Goal: Task Accomplishment & Management: Use online tool/utility

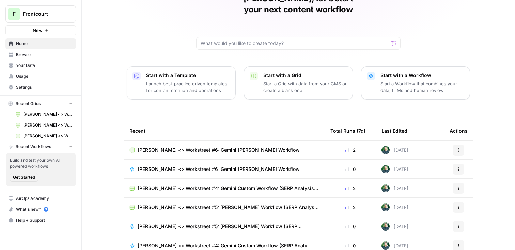
scroll to position [48, 0]
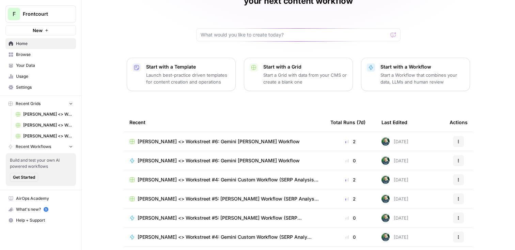
click at [402, 72] on p "Start a Workflow that combines your data, LLMs and human review" at bounding box center [423, 79] width 84 height 14
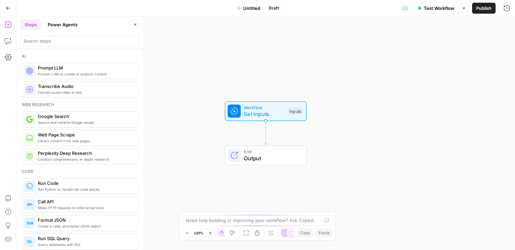
click at [8, 8] on icon "button" at bounding box center [8, 8] width 5 height 5
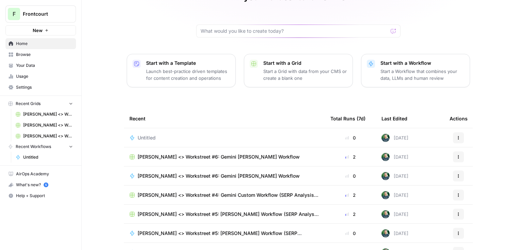
scroll to position [64, 0]
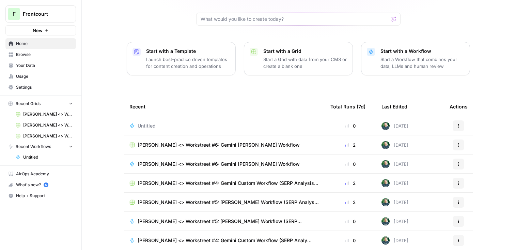
click at [232, 141] on span "[PERSON_NAME] <> Workstreet #6: Gemini [PERSON_NAME] Workflow" at bounding box center [219, 144] width 162 height 7
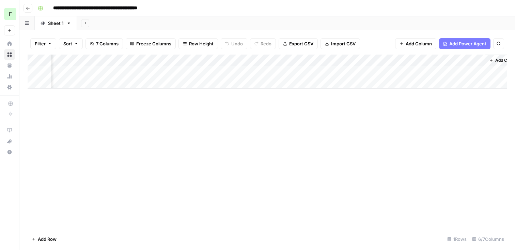
scroll to position [0, 57]
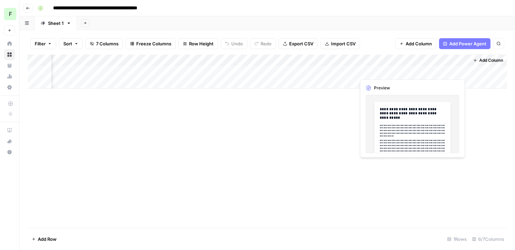
click at [416, 72] on div "Add Column" at bounding box center [267, 72] width 479 height 34
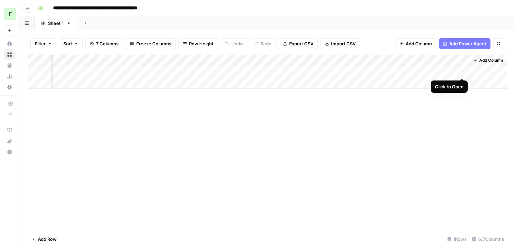
click at [461, 72] on div "Add Column" at bounding box center [267, 72] width 479 height 34
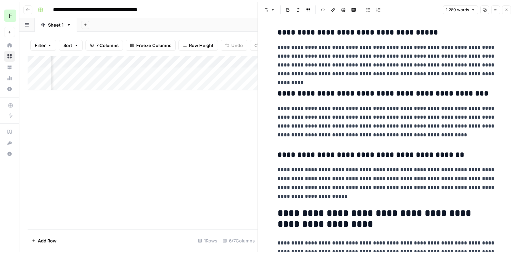
scroll to position [1115, 0]
